Goal: Information Seeking & Learning: Learn about a topic

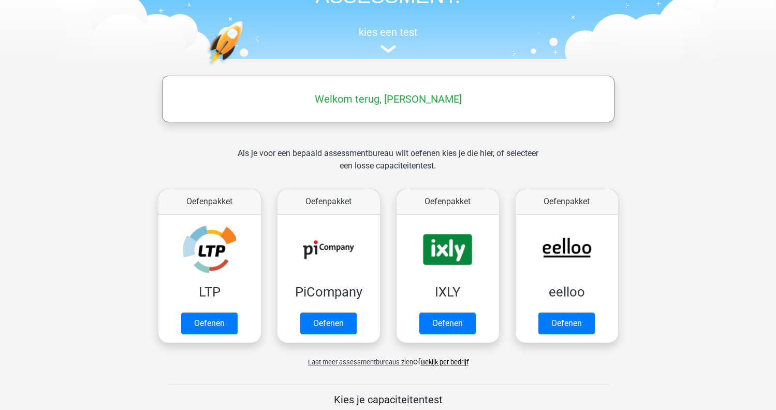
scroll to position [91, 0]
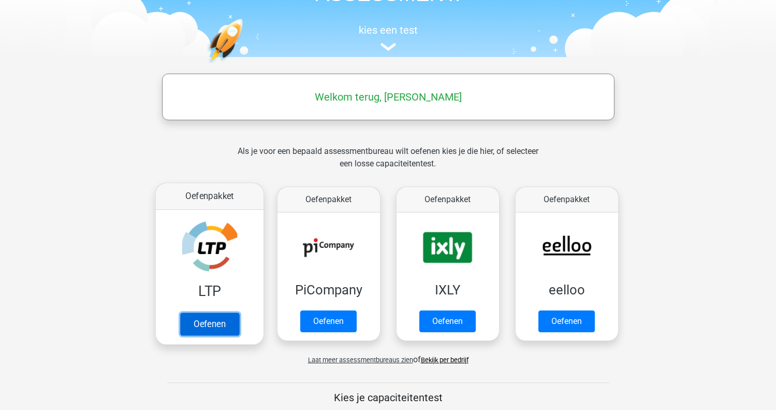
click at [215, 323] on link "Oefenen" at bounding box center [209, 323] width 59 height 23
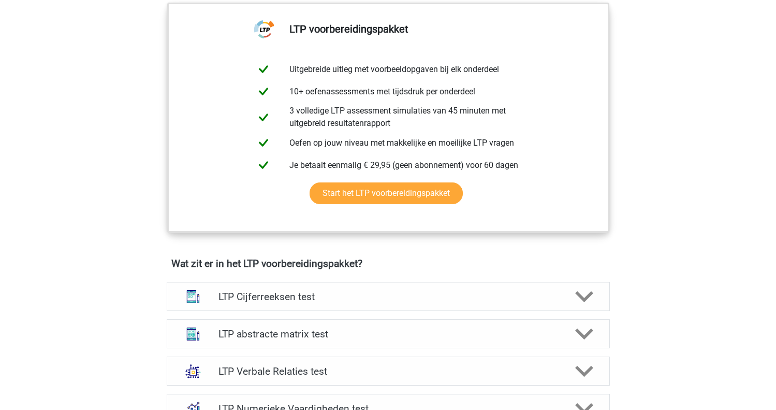
scroll to position [419, 0]
click at [575, 291] on icon at bounding box center [584, 296] width 18 height 18
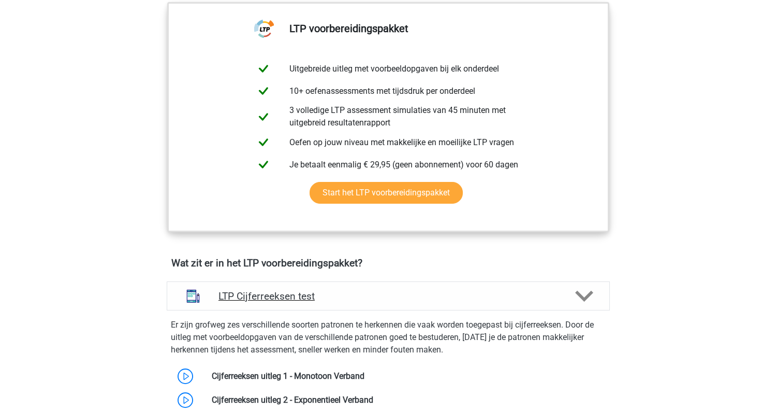
click at [583, 295] on icon at bounding box center [584, 296] width 18 height 18
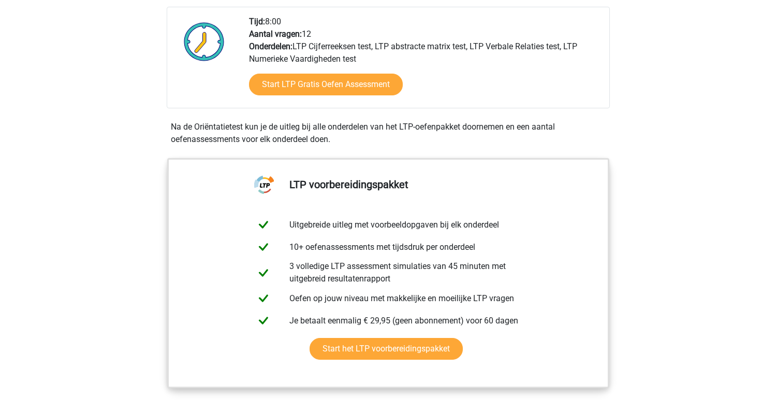
scroll to position [257, 0]
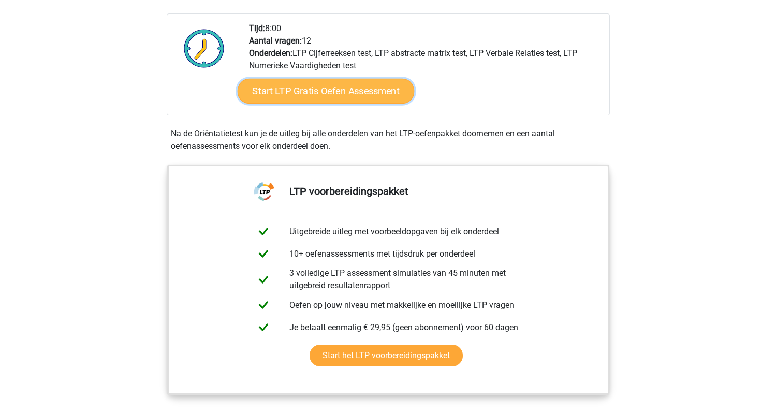
click at [373, 89] on link "Start LTP Gratis Oefen Assessment" at bounding box center [325, 91] width 177 height 25
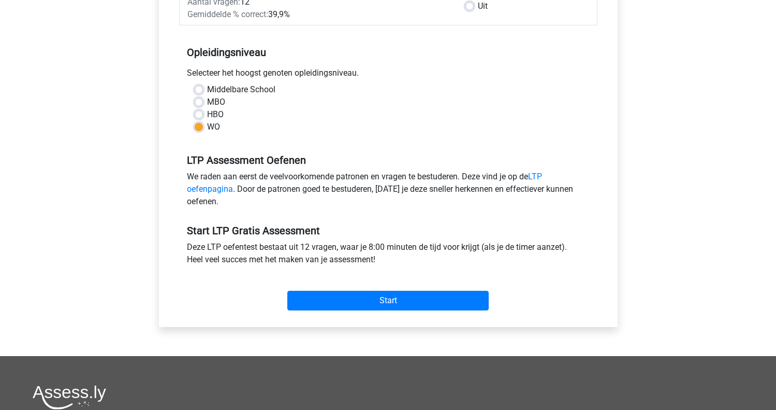
scroll to position [186, 0]
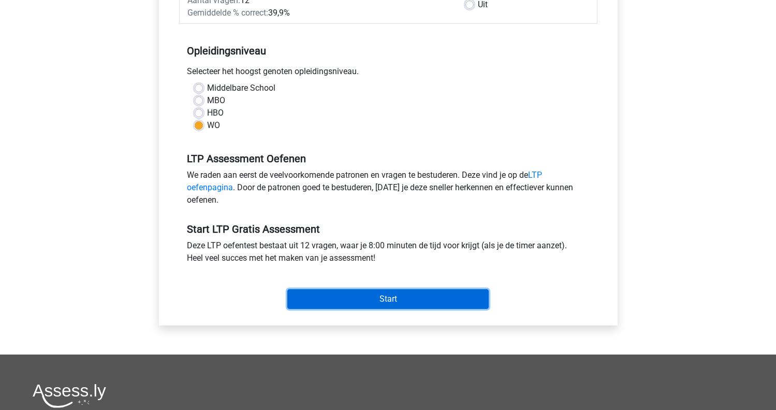
click at [421, 297] on input "Start" at bounding box center [387, 299] width 201 height 20
